Goal: Task Accomplishment & Management: Manage account settings

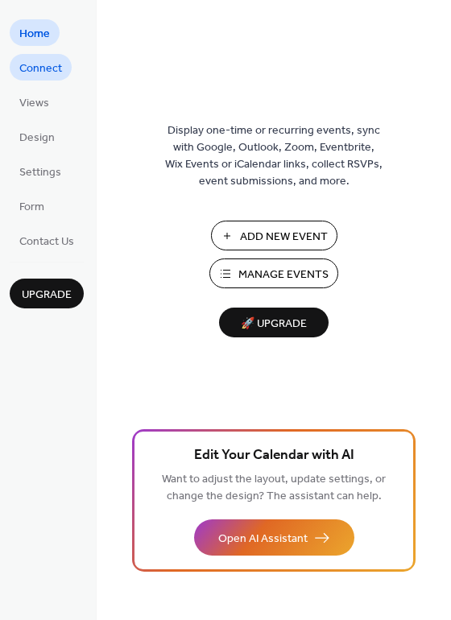
click at [41, 66] on span "Connect" at bounding box center [40, 68] width 43 height 17
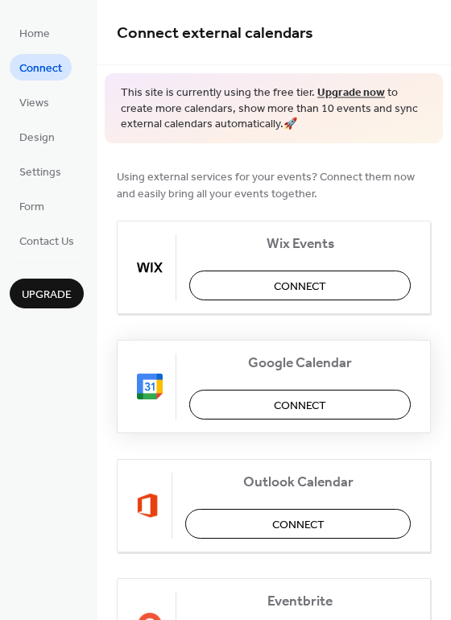
click at [300, 404] on span "Connect" at bounding box center [300, 405] width 52 height 17
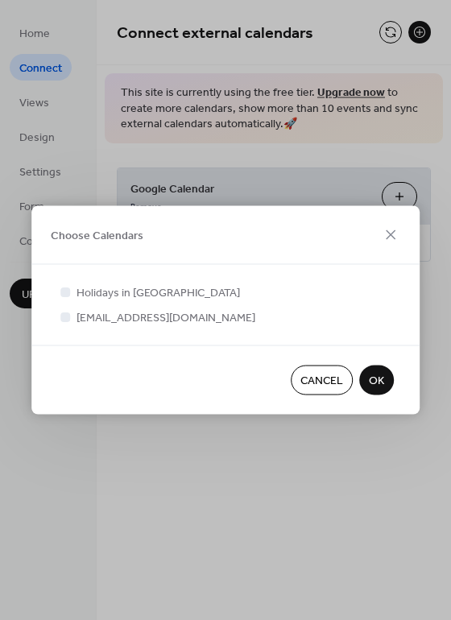
click at [375, 380] on span "OK" at bounding box center [376, 381] width 15 height 17
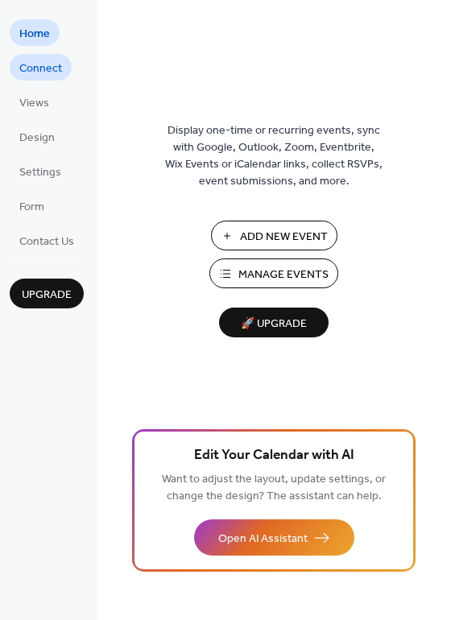
click at [52, 68] on span "Connect" at bounding box center [40, 68] width 43 height 17
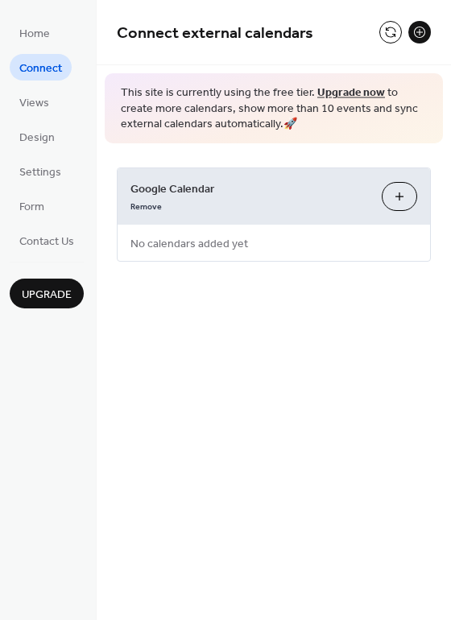
click at [403, 196] on button "Choose Calendars" at bounding box center [399, 196] width 35 height 29
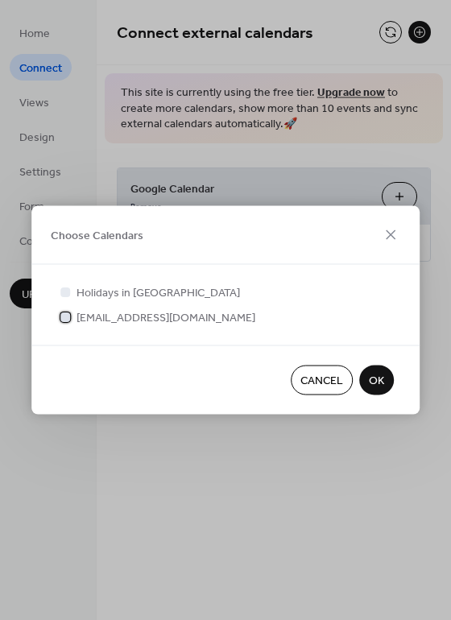
click at [65, 314] on div at bounding box center [65, 317] width 10 height 10
click at [375, 378] on span "OK" at bounding box center [376, 381] width 15 height 17
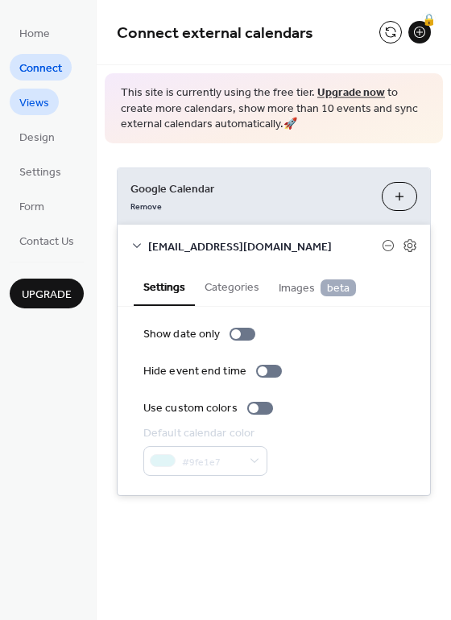
click at [38, 102] on span "Views" at bounding box center [34, 103] width 30 height 17
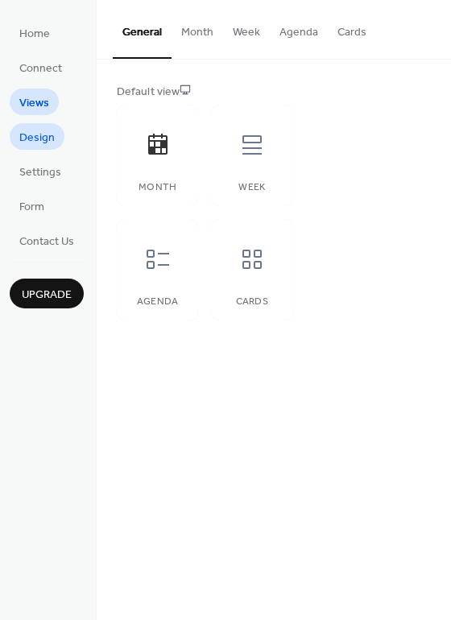
click at [37, 137] on span "Design" at bounding box center [36, 138] width 35 height 17
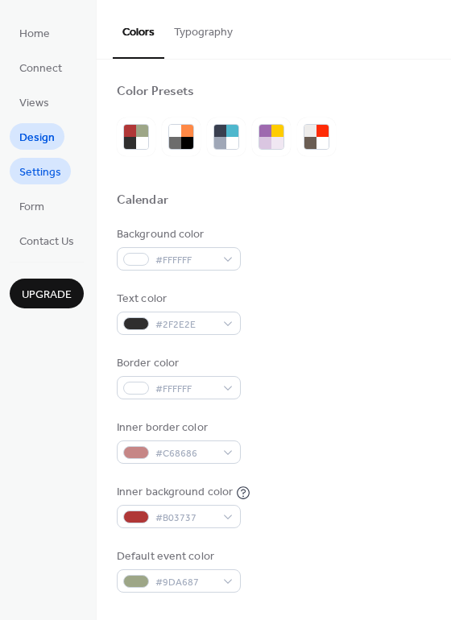
click at [43, 173] on span "Settings" at bounding box center [40, 172] width 42 height 17
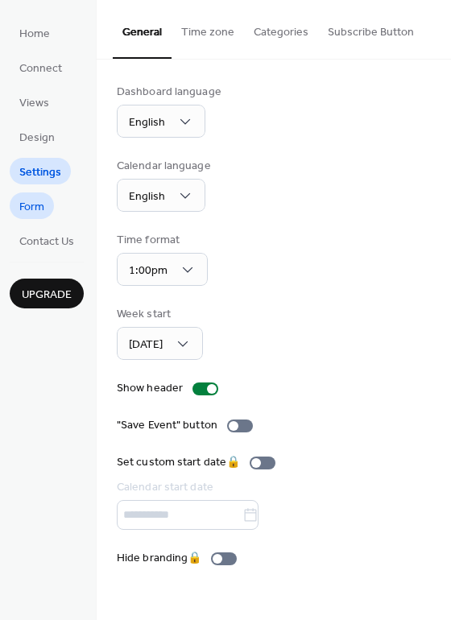
click at [34, 202] on span "Form" at bounding box center [31, 207] width 25 height 17
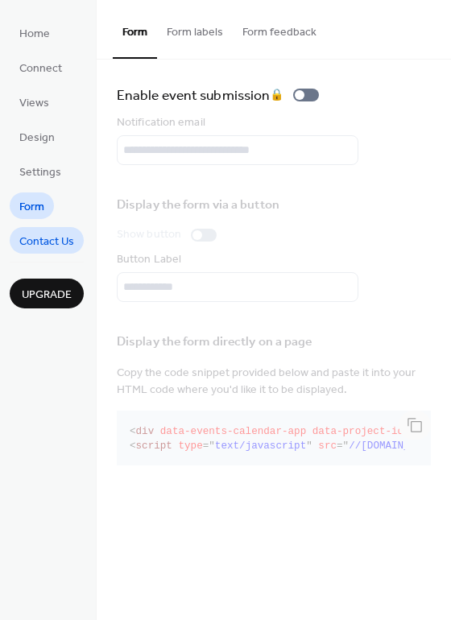
click at [55, 240] on span "Contact Us" at bounding box center [46, 242] width 55 height 17
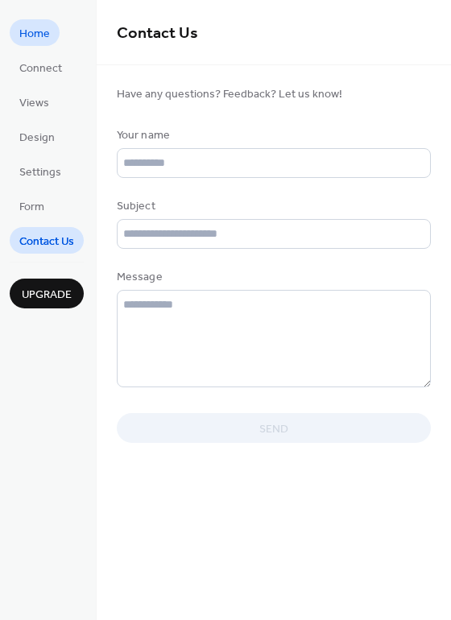
click at [42, 37] on span "Home" at bounding box center [34, 34] width 31 height 17
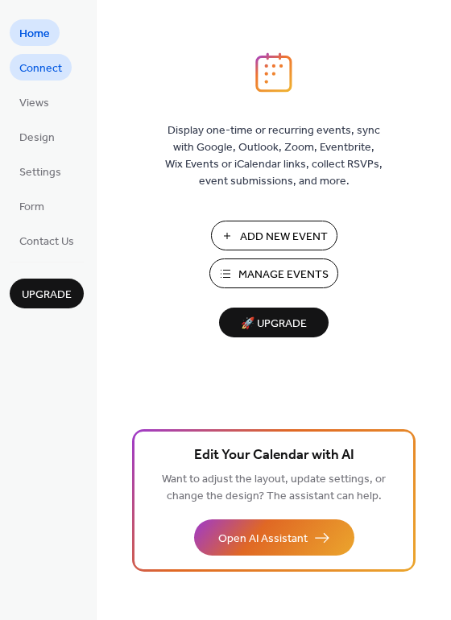
click at [34, 64] on span "Connect" at bounding box center [40, 68] width 43 height 17
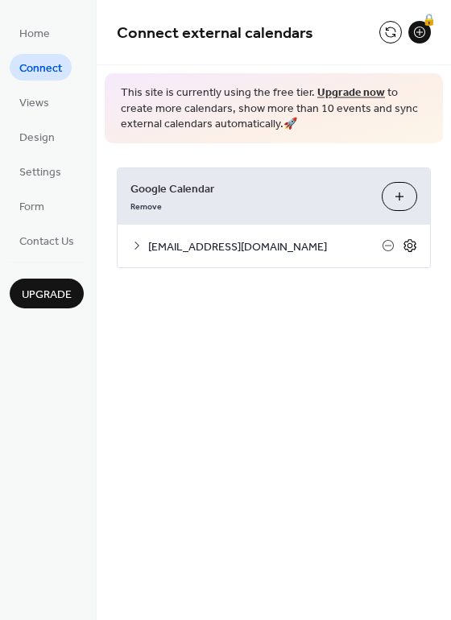
click at [408, 245] on icon at bounding box center [411, 246] width 6 height 6
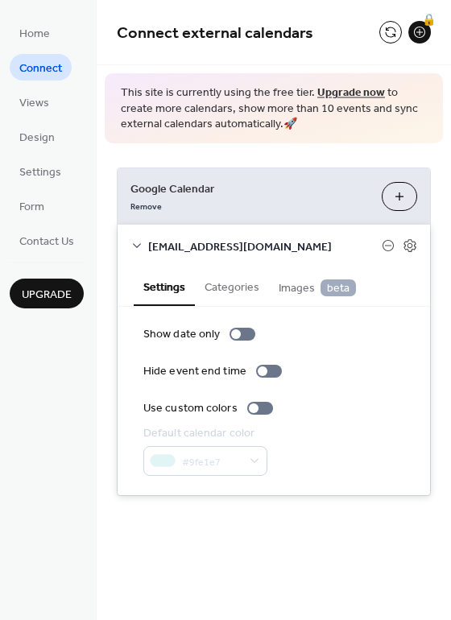
click at [230, 289] on button "Categories" at bounding box center [232, 285] width 74 height 37
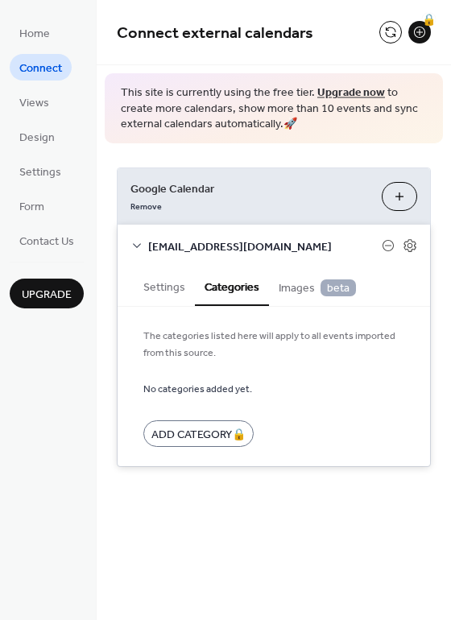
click at [292, 285] on span "Images beta" at bounding box center [317, 289] width 77 height 18
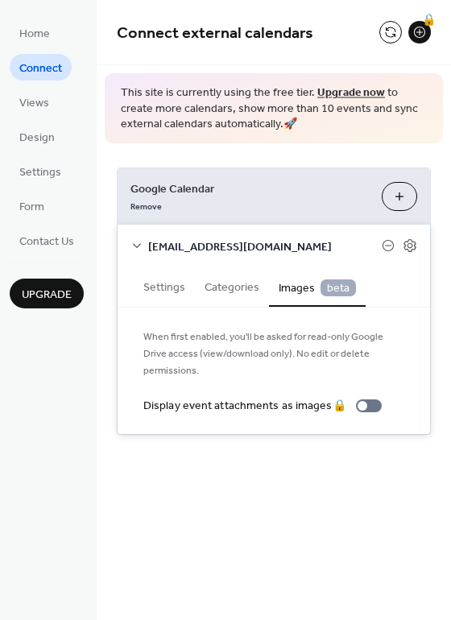
click at [158, 289] on button "Settings" at bounding box center [164, 285] width 61 height 37
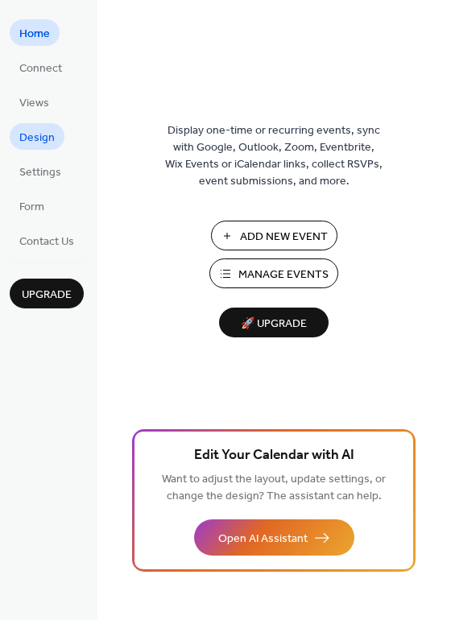
click at [44, 143] on span "Design" at bounding box center [36, 138] width 35 height 17
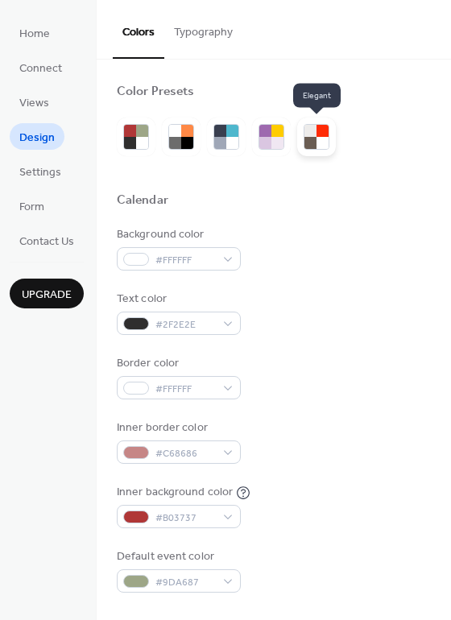
click at [318, 135] on div at bounding box center [323, 131] width 12 height 12
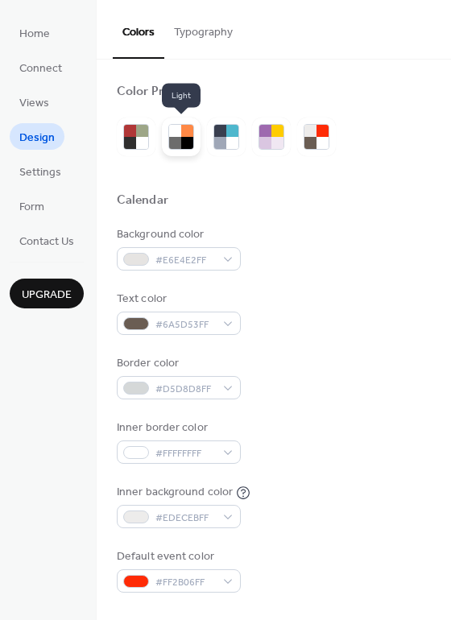
click at [178, 135] on div at bounding box center [175, 131] width 12 height 12
click at [180, 136] on div at bounding box center [175, 131] width 12 height 12
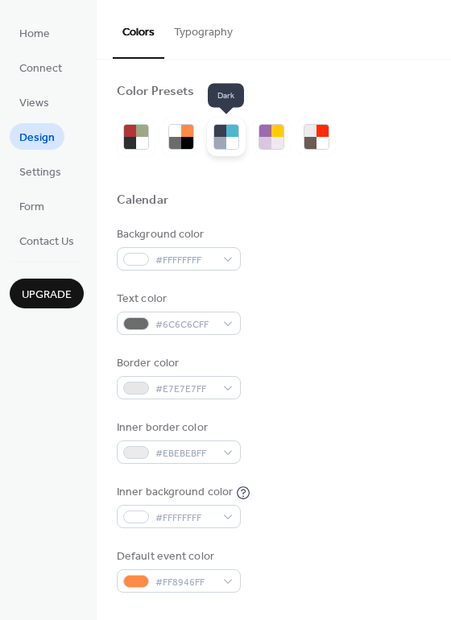
click at [225, 138] on div at bounding box center [226, 137] width 26 height 26
click at [225, 137] on div at bounding box center [220, 143] width 12 height 12
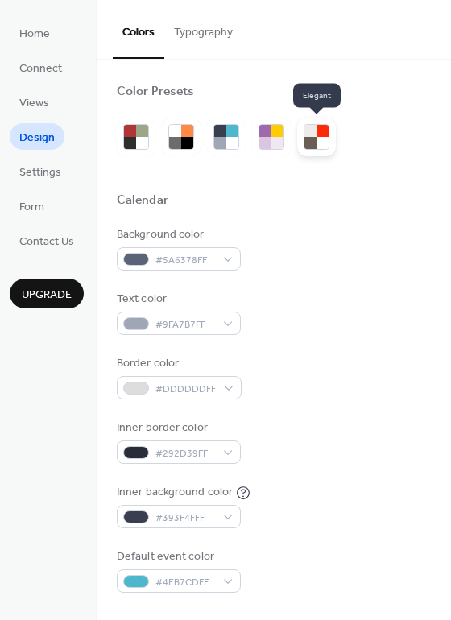
click at [319, 137] on div at bounding box center [323, 143] width 12 height 12
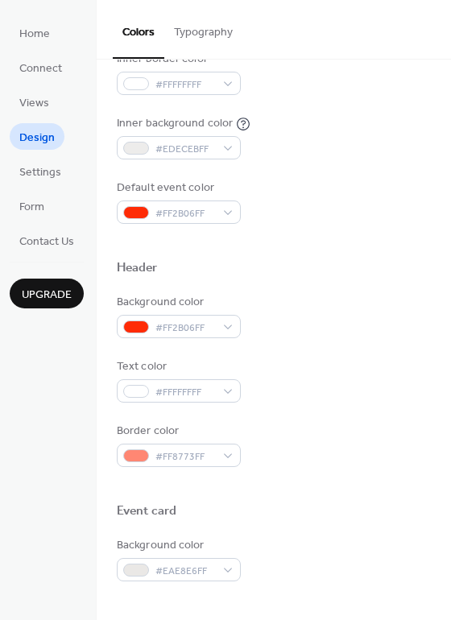
scroll to position [403, 0]
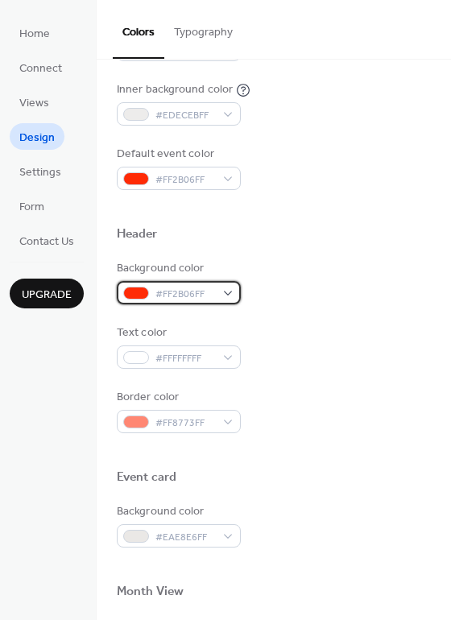
click at [228, 292] on div "#FF2B06FF" at bounding box center [179, 292] width 124 height 23
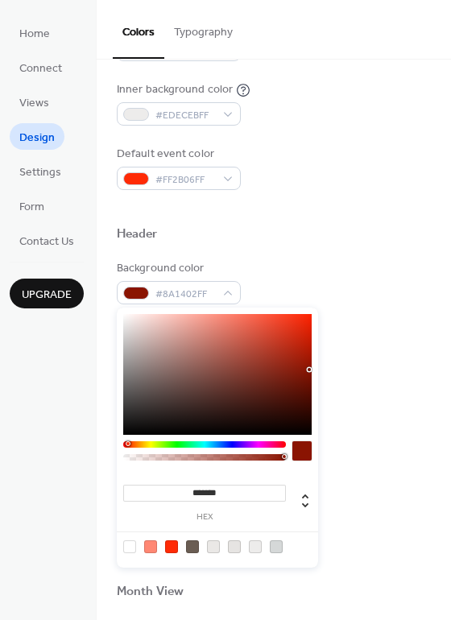
type input "*******"
drag, startPoint x: 308, startPoint y: 313, endPoint x: 309, endPoint y: 362, distance: 48.3
click at [309, 362] on div at bounding box center [308, 361] width 3 height 3
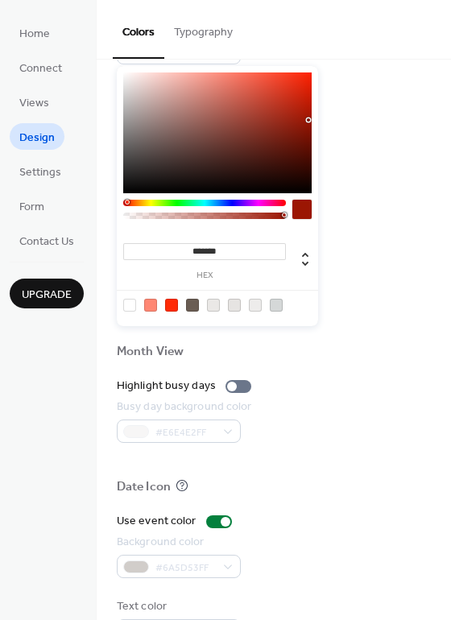
scroll to position [644, 0]
click at [238, 383] on div at bounding box center [239, 385] width 26 height 13
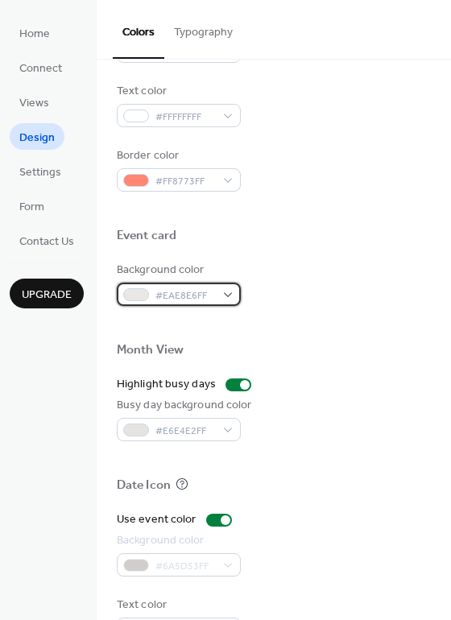
click at [230, 293] on div "#EAE8E6FF" at bounding box center [179, 294] width 124 height 23
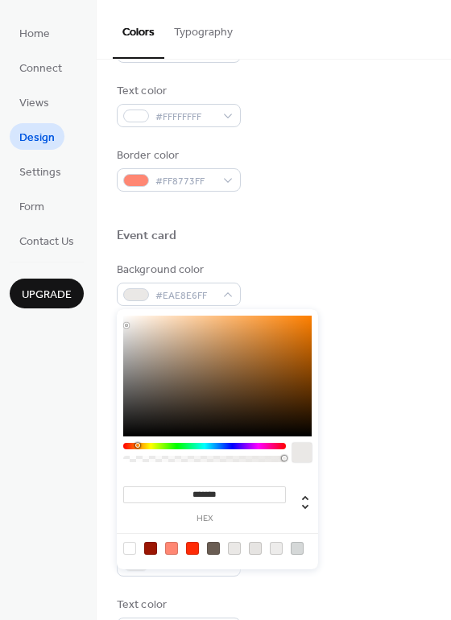
click at [128, 351] on div at bounding box center [217, 376] width 189 height 121
click at [128, 351] on div at bounding box center [127, 351] width 3 height 3
drag, startPoint x: 128, startPoint y: 352, endPoint x: 137, endPoint y: 373, distance: 22.7
click at [137, 373] on div at bounding box center [136, 372] width 3 height 3
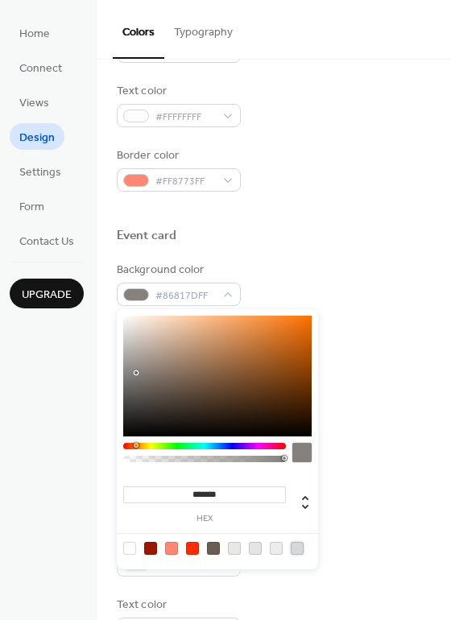
click at [296, 545] on div at bounding box center [297, 548] width 13 height 13
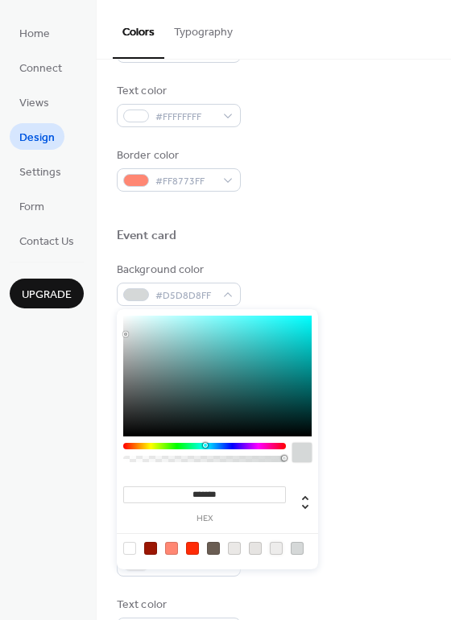
click at [279, 547] on div at bounding box center [276, 548] width 13 height 13
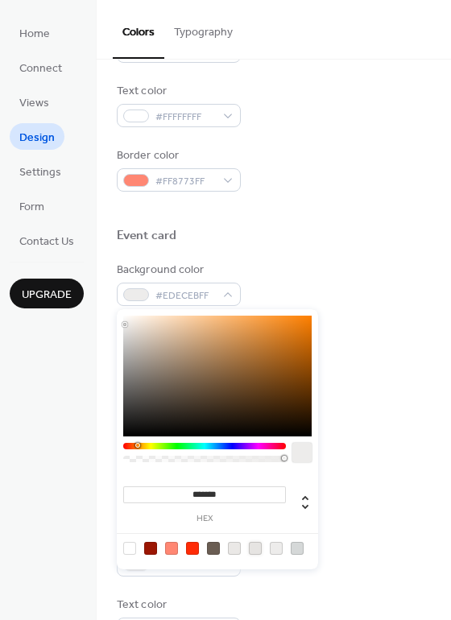
click at [256, 545] on div at bounding box center [255, 548] width 13 height 13
click at [215, 549] on div at bounding box center [213, 548] width 13 height 13
type input "*******"
drag, startPoint x: 164, startPoint y: 385, endPoint x: 148, endPoint y: 354, distance: 35.3
click at [148, 354] on div at bounding box center [148, 353] width 3 height 3
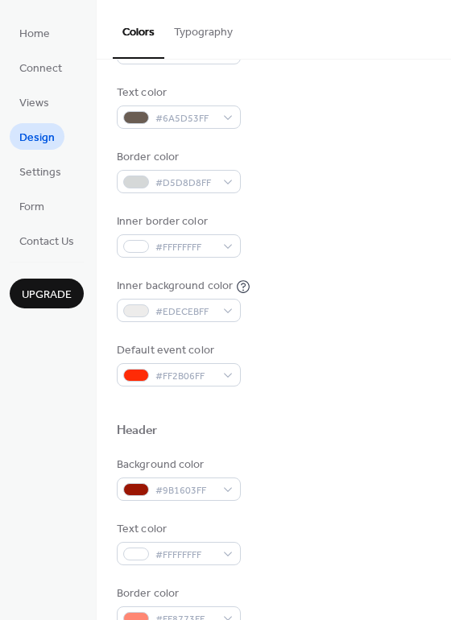
scroll to position [0, 0]
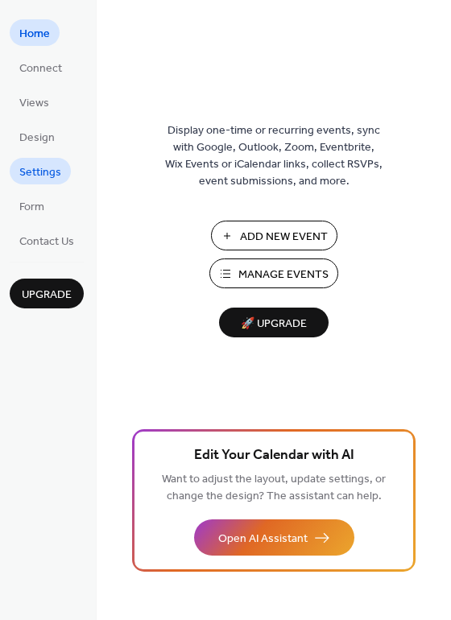
click at [43, 175] on span "Settings" at bounding box center [40, 172] width 42 height 17
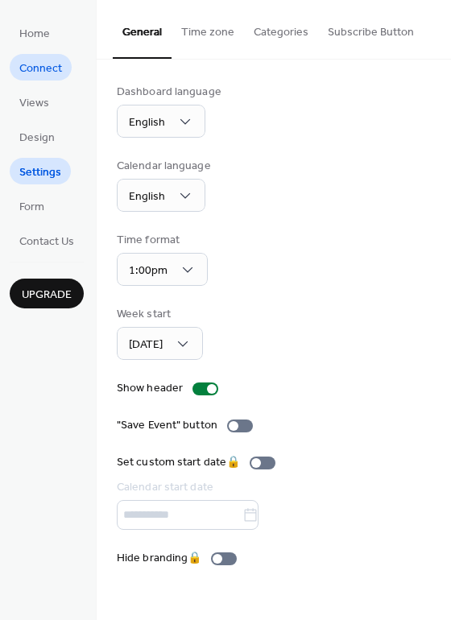
click at [38, 64] on span "Connect" at bounding box center [40, 68] width 43 height 17
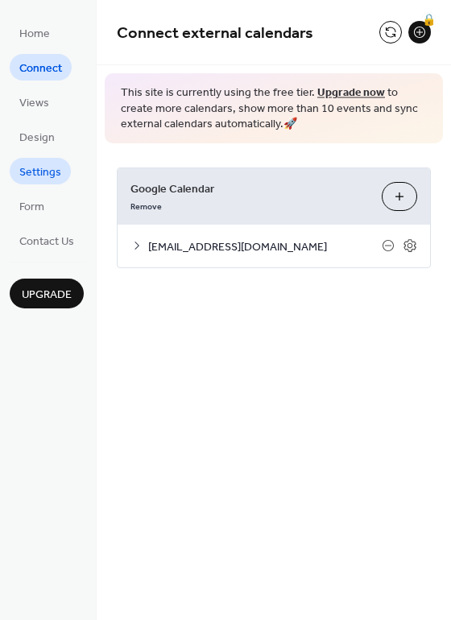
click at [27, 165] on span "Settings" at bounding box center [40, 172] width 42 height 17
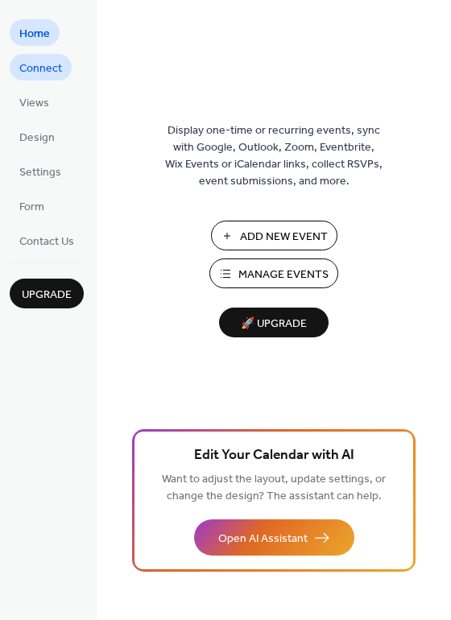
click at [41, 66] on span "Connect" at bounding box center [40, 68] width 43 height 17
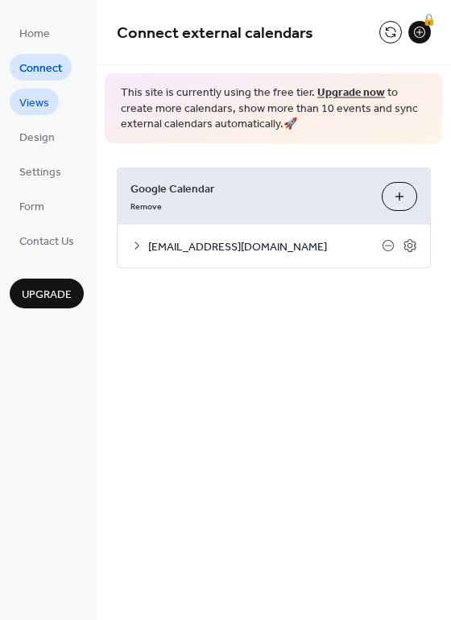
click at [24, 102] on span "Views" at bounding box center [34, 103] width 30 height 17
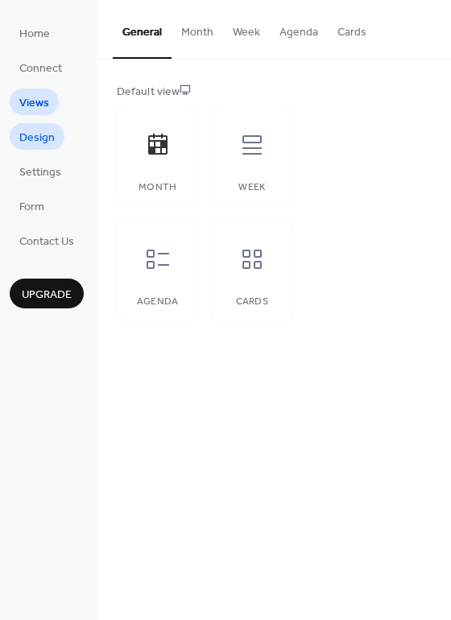
click at [32, 136] on span "Design" at bounding box center [36, 138] width 35 height 17
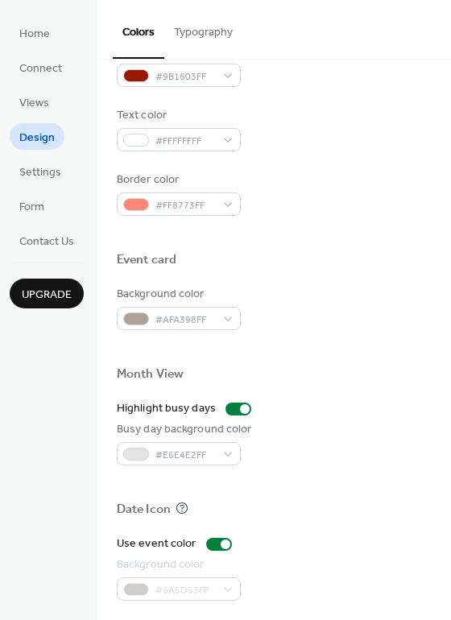
scroll to position [644, 0]
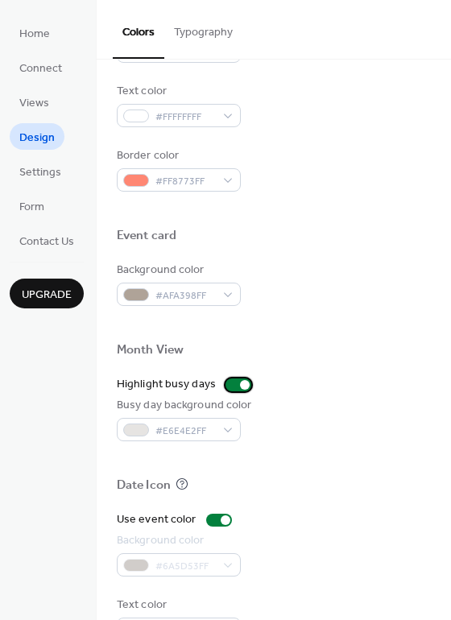
click at [231, 384] on div at bounding box center [239, 385] width 26 height 13
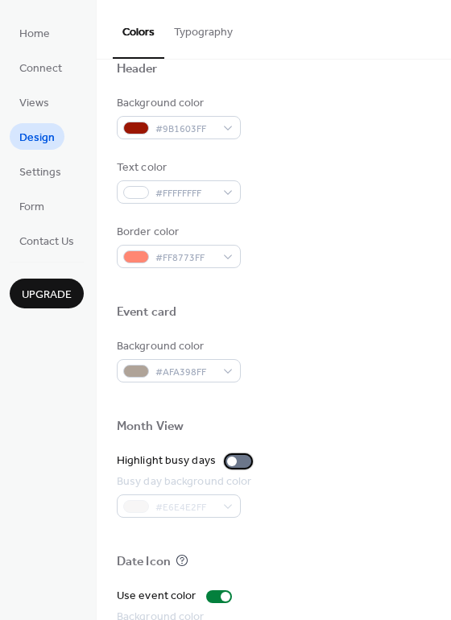
scroll to position [564, 0]
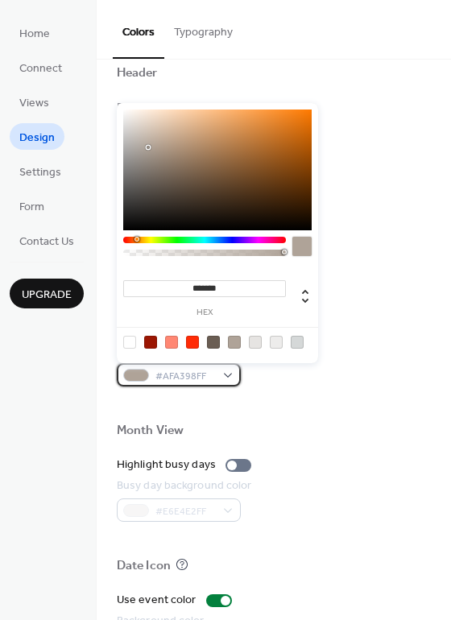
click at [224, 375] on div "#AFA398FF" at bounding box center [179, 374] width 124 height 23
click at [124, 342] on div at bounding box center [129, 342] width 13 height 13
type input "*******"
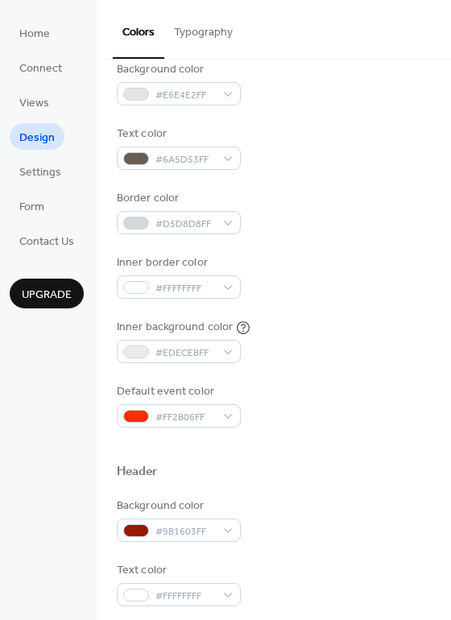
scroll to position [161, 0]
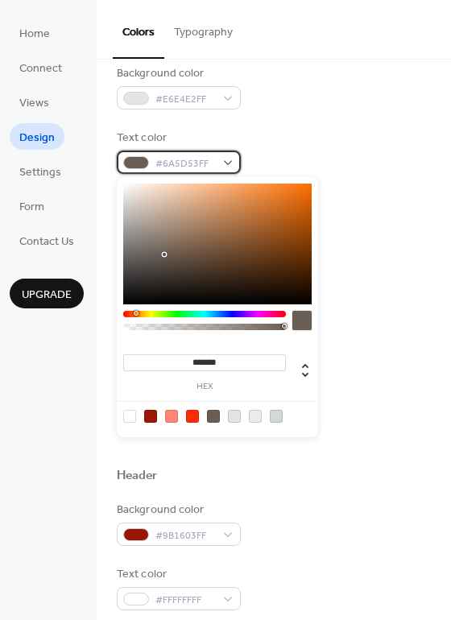
click at [226, 160] on div "#6A5D53FF" at bounding box center [179, 162] width 124 height 23
click at [164, 261] on div at bounding box center [217, 244] width 189 height 121
type input "*******"
click at [165, 271] on div at bounding box center [217, 244] width 189 height 121
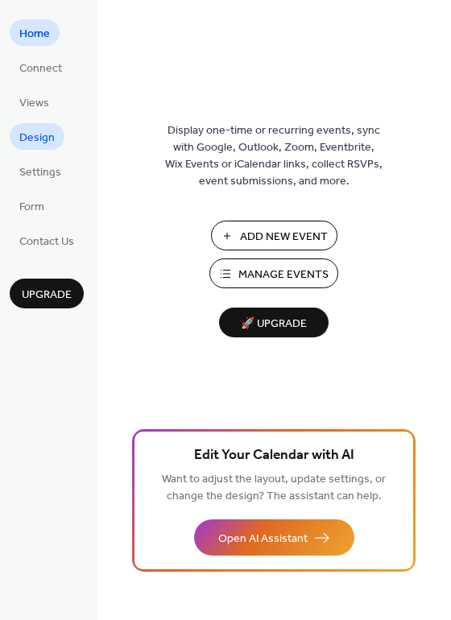
click at [39, 133] on span "Design" at bounding box center [36, 138] width 35 height 17
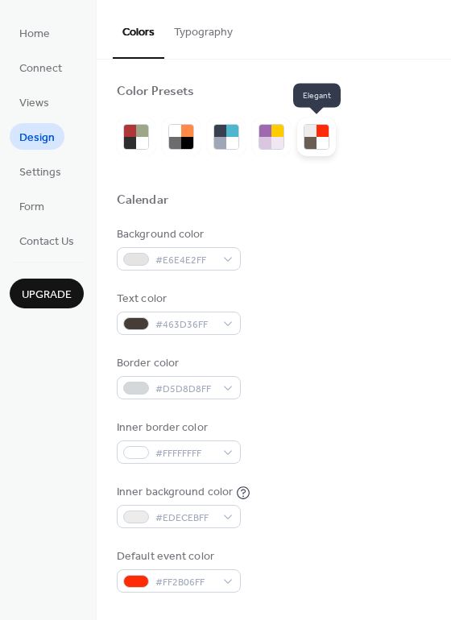
click at [317, 136] on div at bounding box center [323, 131] width 12 height 12
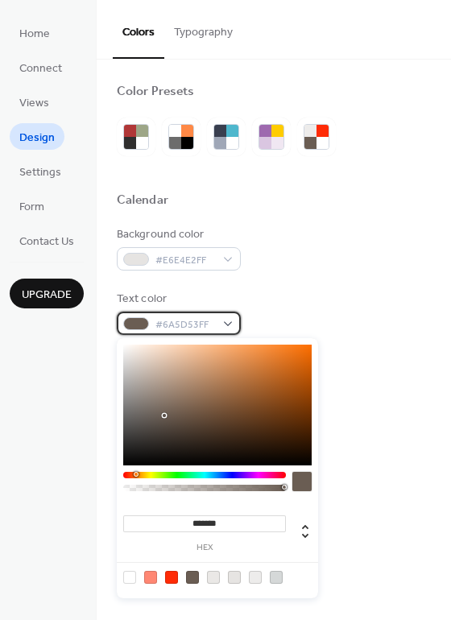
click at [228, 325] on div "#6A5D53FF" at bounding box center [179, 323] width 124 height 23
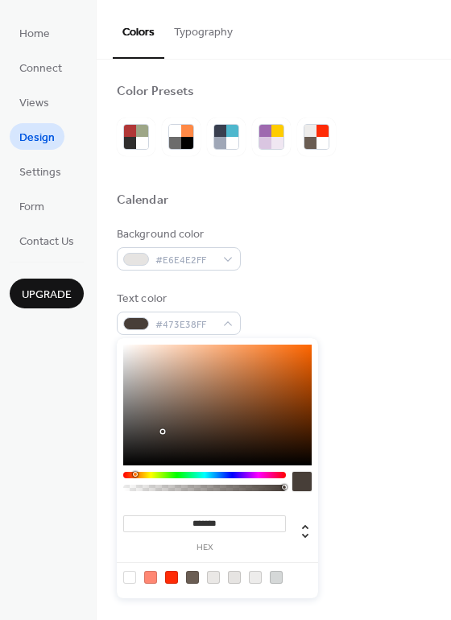
click at [165, 433] on div at bounding box center [217, 405] width 189 height 121
type input "*******"
click at [160, 444] on div at bounding box center [217, 405] width 189 height 121
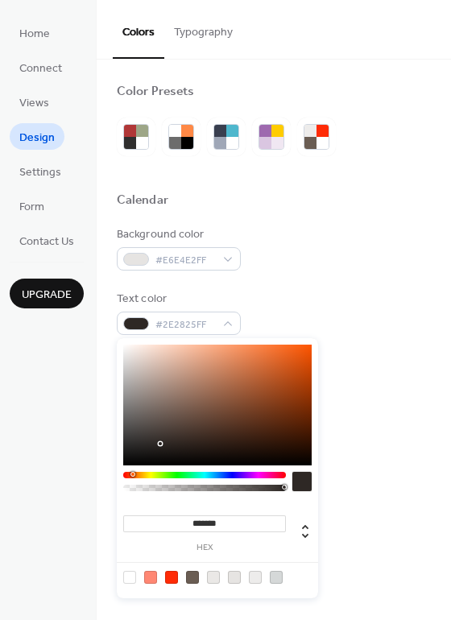
click at [387, 396] on div "Border color #D5D8D8FF" at bounding box center [274, 377] width 314 height 44
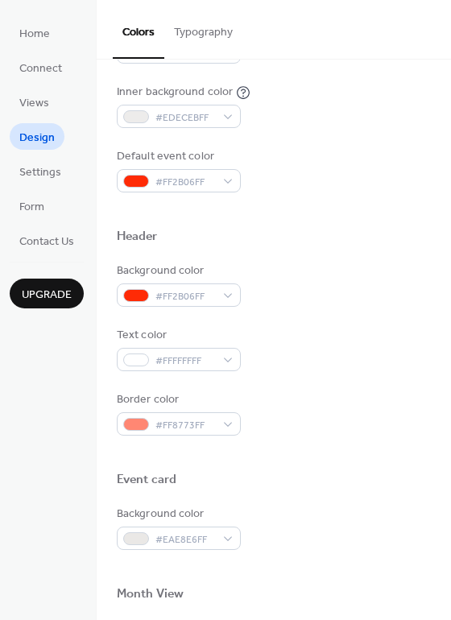
scroll to position [403, 0]
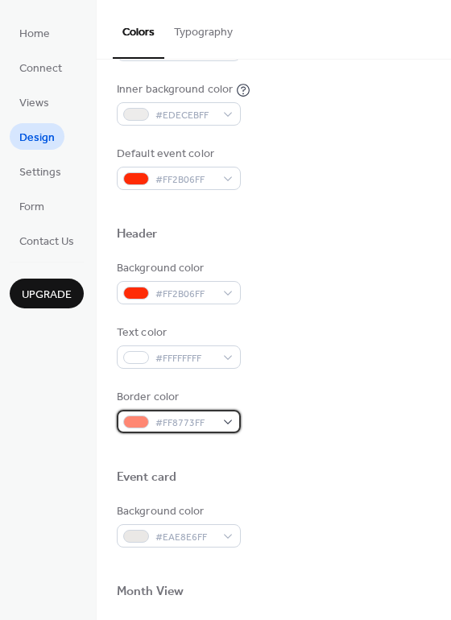
click at [234, 426] on div "#FF8773FF" at bounding box center [179, 421] width 124 height 23
click at [320, 464] on div at bounding box center [274, 451] width 314 height 36
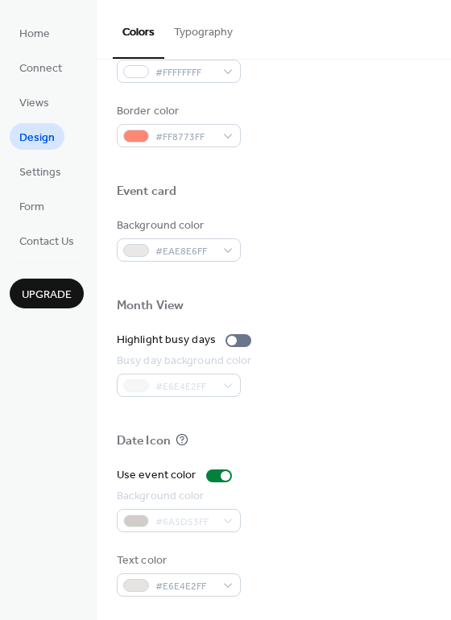
scroll to position [690, 0]
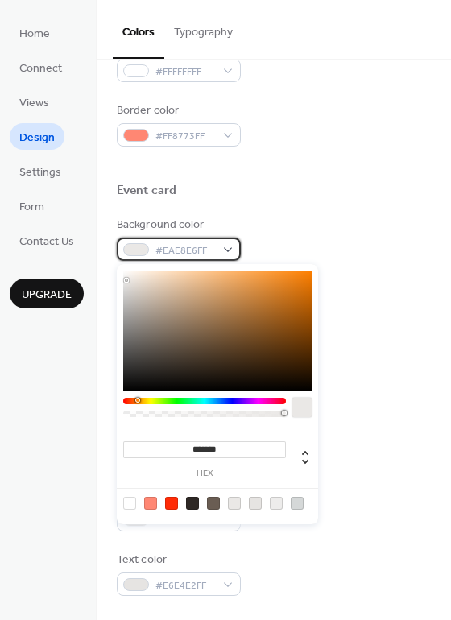
click at [230, 246] on div "#EAE8E6FF" at bounding box center [179, 249] width 124 height 23
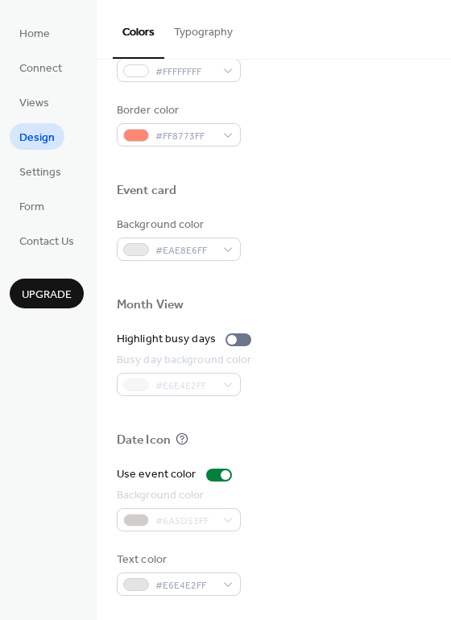
click at [412, 212] on div at bounding box center [274, 210] width 314 height 13
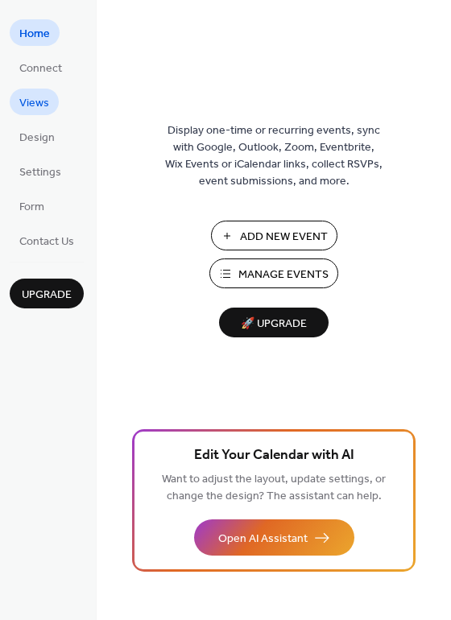
click at [50, 101] on link "Views" at bounding box center [34, 102] width 49 height 27
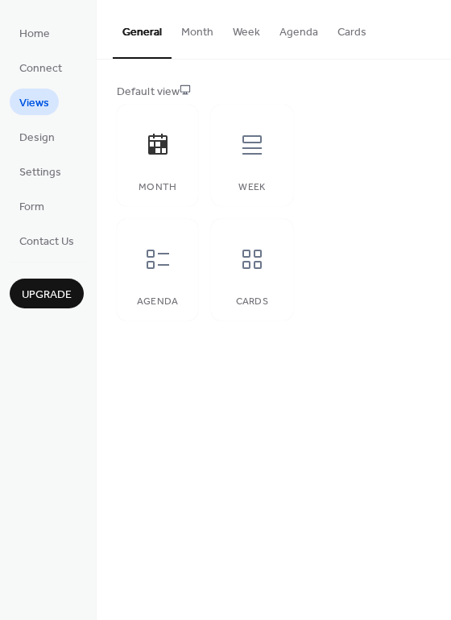
click at [194, 31] on button "Month" at bounding box center [198, 28] width 52 height 57
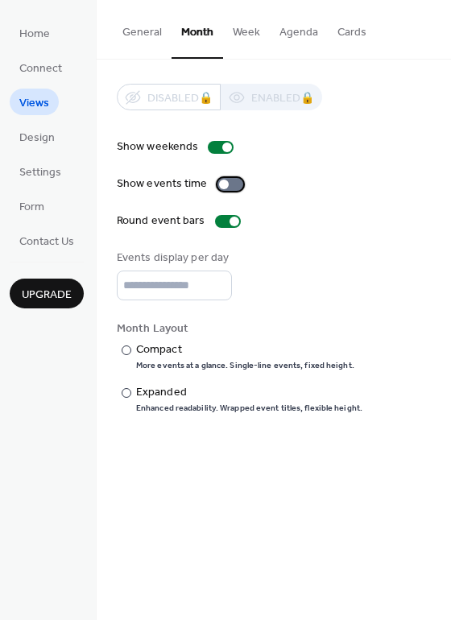
click at [232, 182] on div at bounding box center [231, 184] width 26 height 13
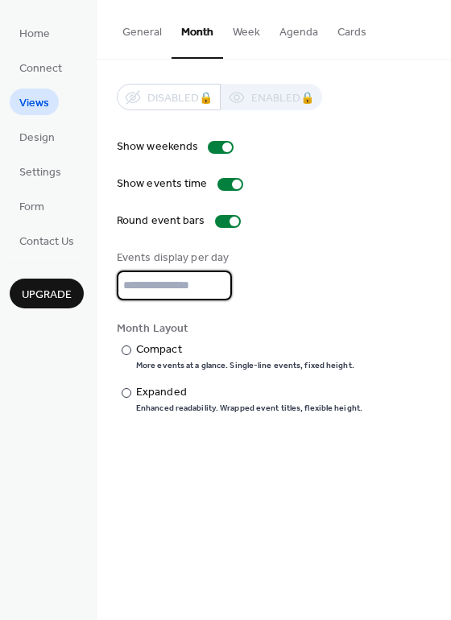
drag, startPoint x: 134, startPoint y: 286, endPoint x: 112, endPoint y: 286, distance: 21.8
click at [112, 286] on div "Disabled 🔒 Enabled 🔒 Show weekends Show events time Round event bars Events dis…" at bounding box center [274, 249] width 354 height 379
type input "*"
